Goal: Task Accomplishment & Management: Use online tool/utility

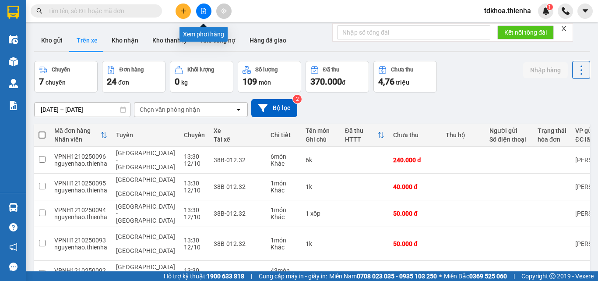
click at [207, 12] on button at bounding box center [203, 11] width 15 height 15
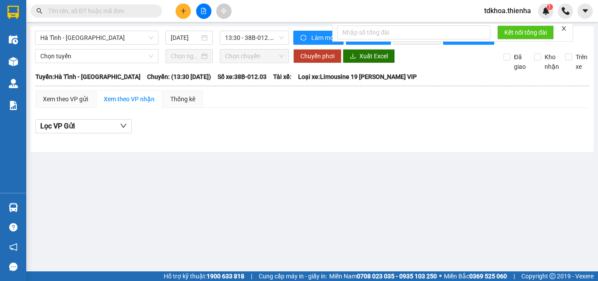
click at [566, 28] on icon "close" at bounding box center [564, 28] width 4 height 4
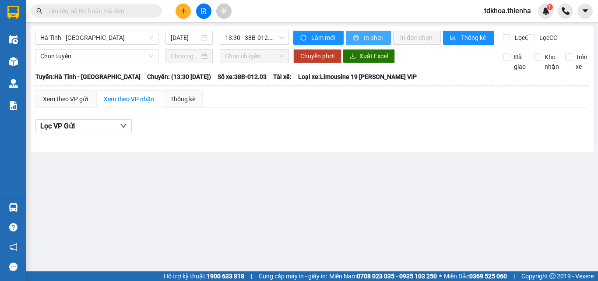
click at [353, 31] on button "In phơi" at bounding box center [368, 38] width 45 height 14
